Goal: Find specific page/section: Find specific page/section

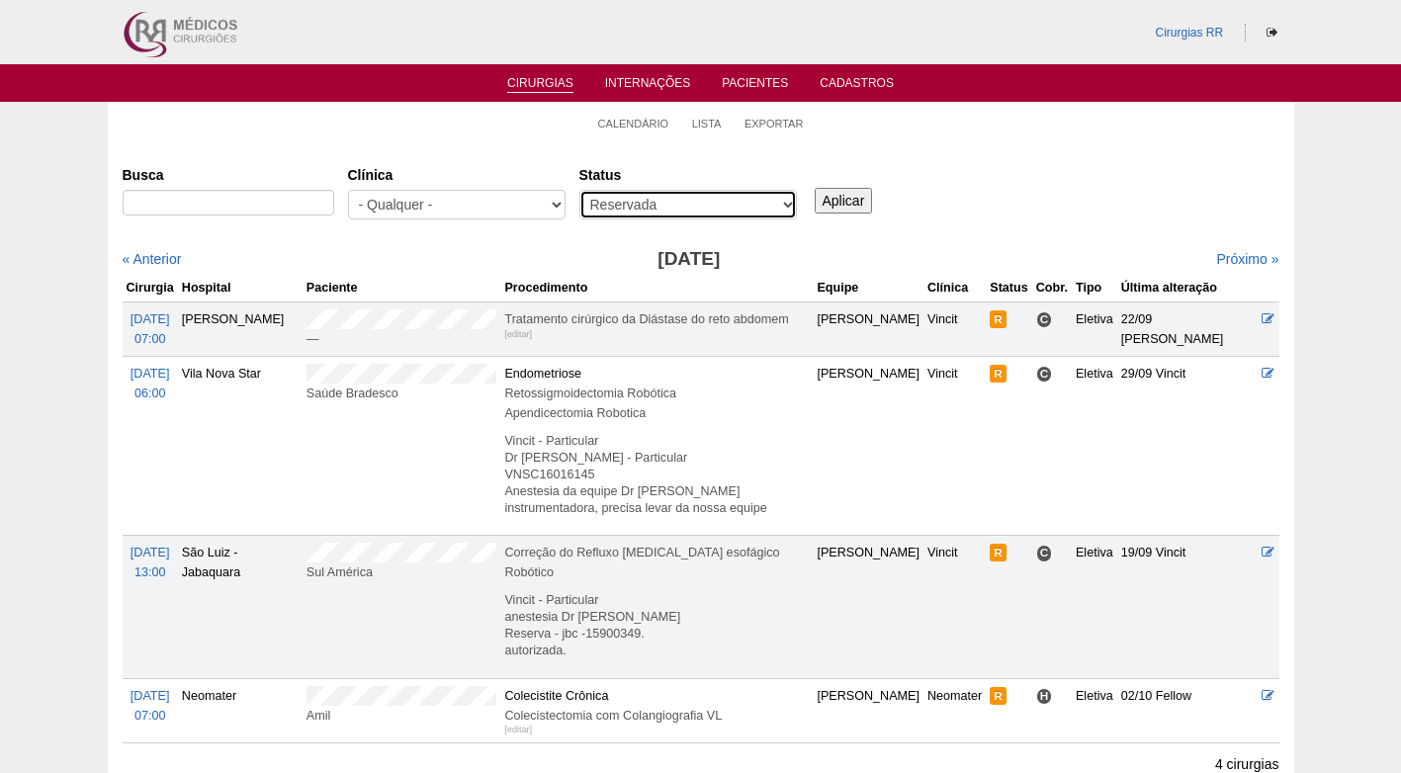
click at [692, 216] on select "- Qualquer - Reservada Confirmada Suspensa Cancelada" at bounding box center [689, 205] width 218 height 30
select select "All"
click at [580, 190] on select "- Qualquer - Reservada Confirmada Suspensa Cancelada" at bounding box center [689, 205] width 218 height 30
click at [849, 194] on input "Aplicar" at bounding box center [844, 201] width 58 height 26
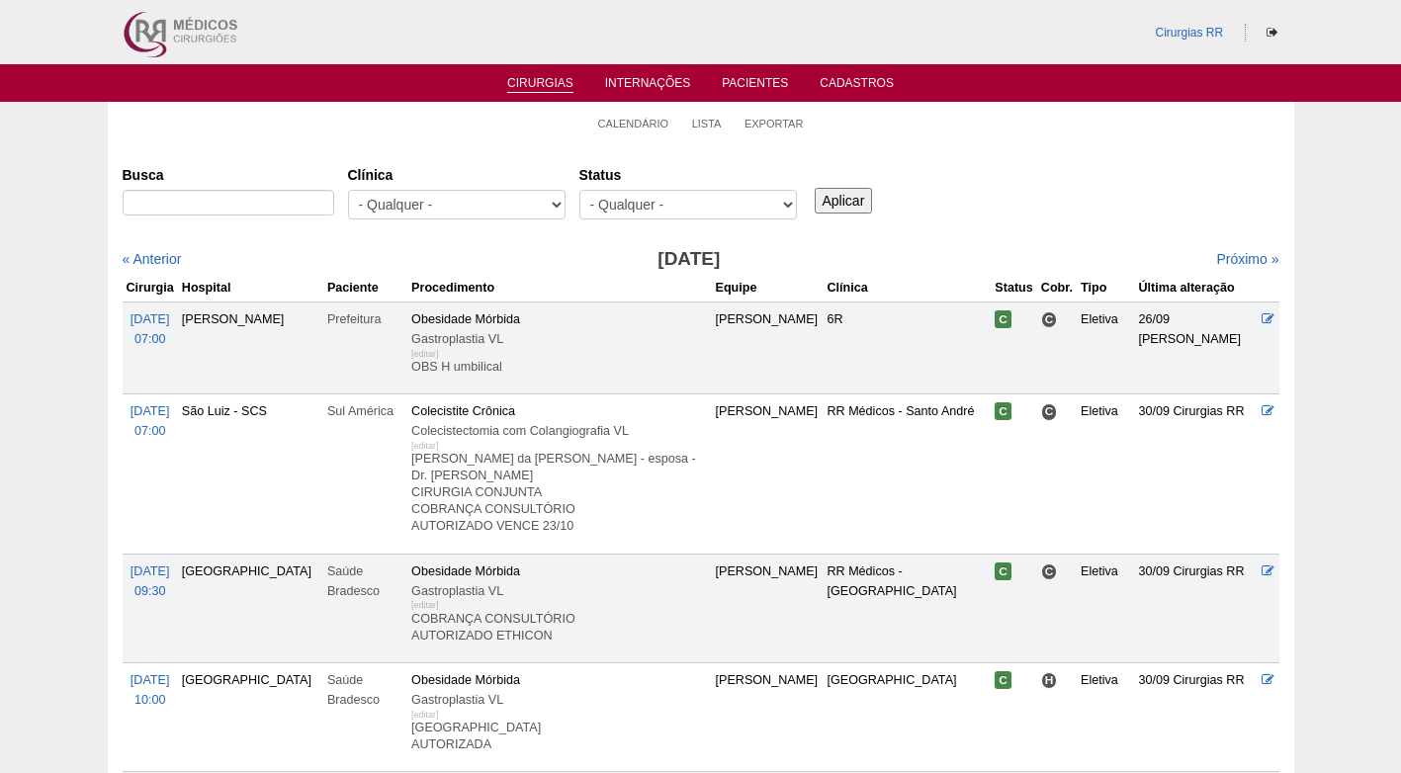
click at [375, 131] on ul "Calendário Lista Exportar" at bounding box center [701, 123] width 1187 height 42
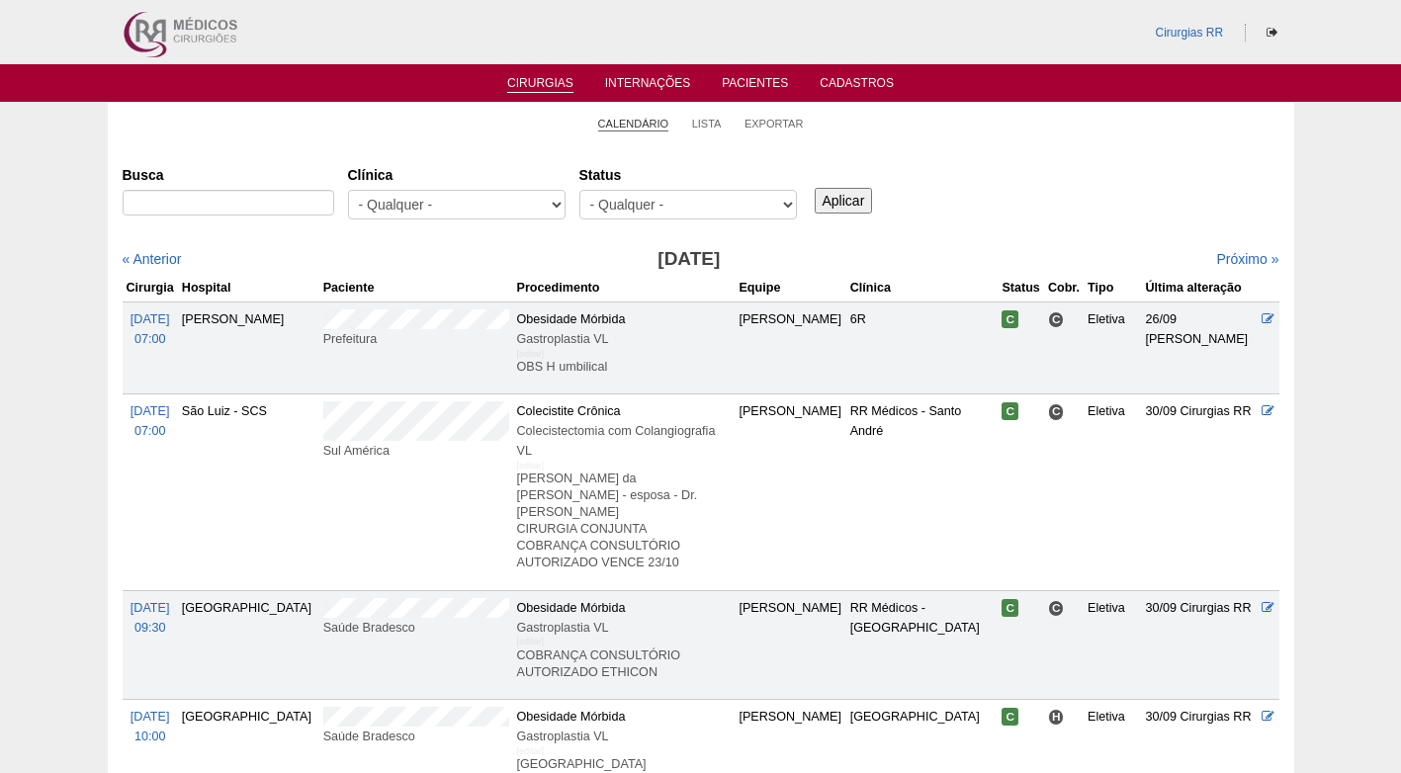
click at [639, 118] on link "Calendário" at bounding box center [633, 124] width 71 height 15
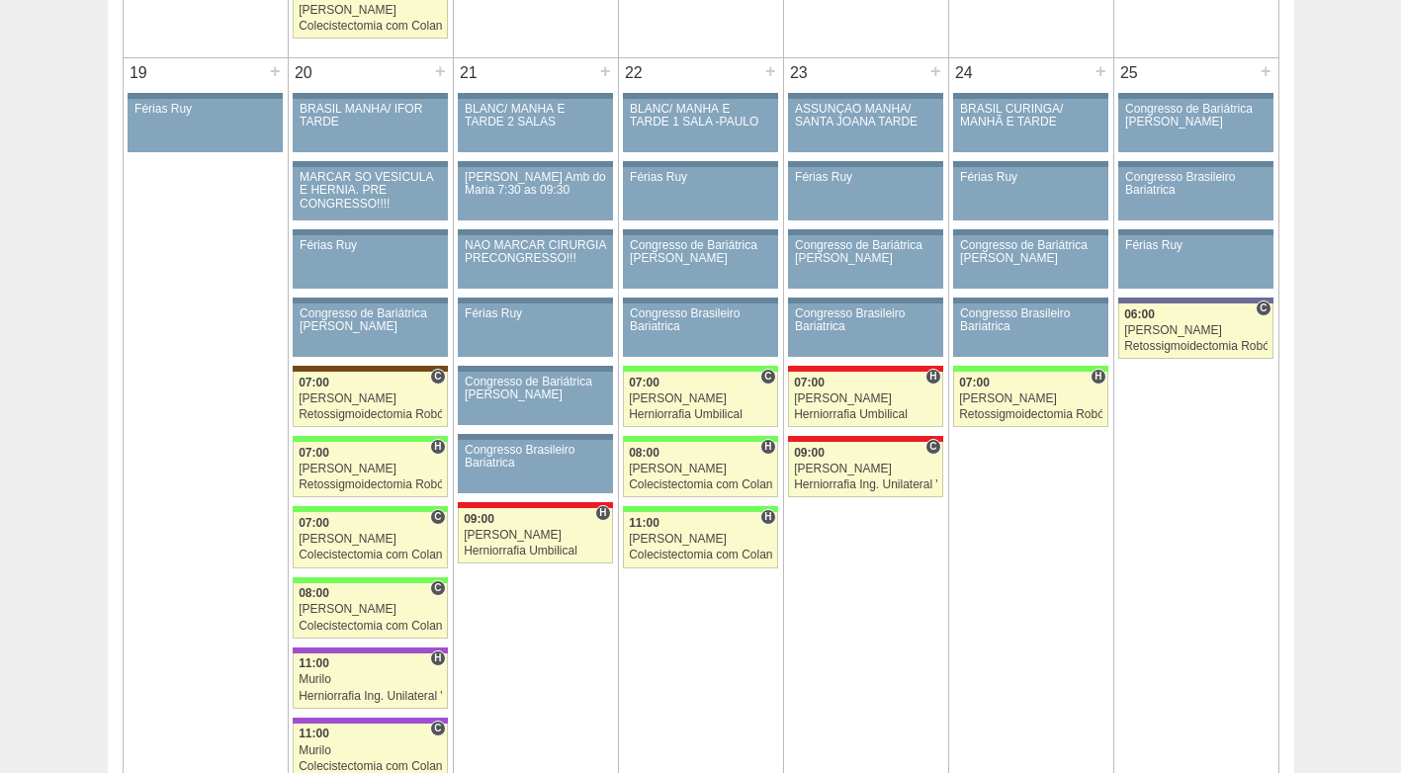
scroll to position [2967, 0]
